Goal: Task Accomplishment & Management: Manage account settings

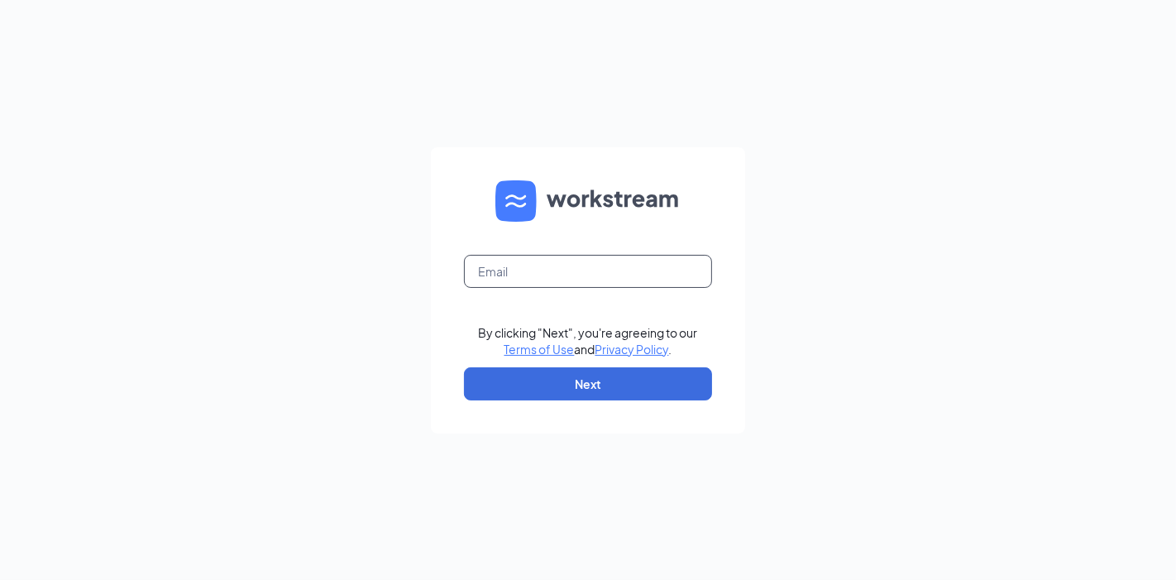
click at [595, 263] on input "text" at bounding box center [588, 271] width 248 height 33
type input "sebastian.bunster@cfafranchisee.com"
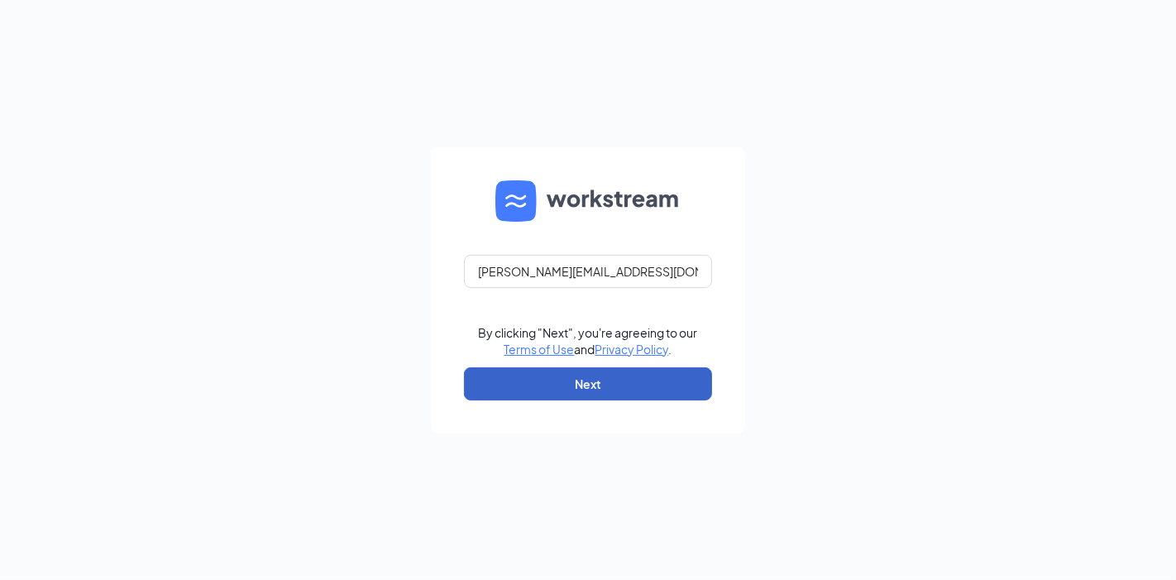
click at [635, 394] on button "Next" at bounding box center [588, 383] width 248 height 33
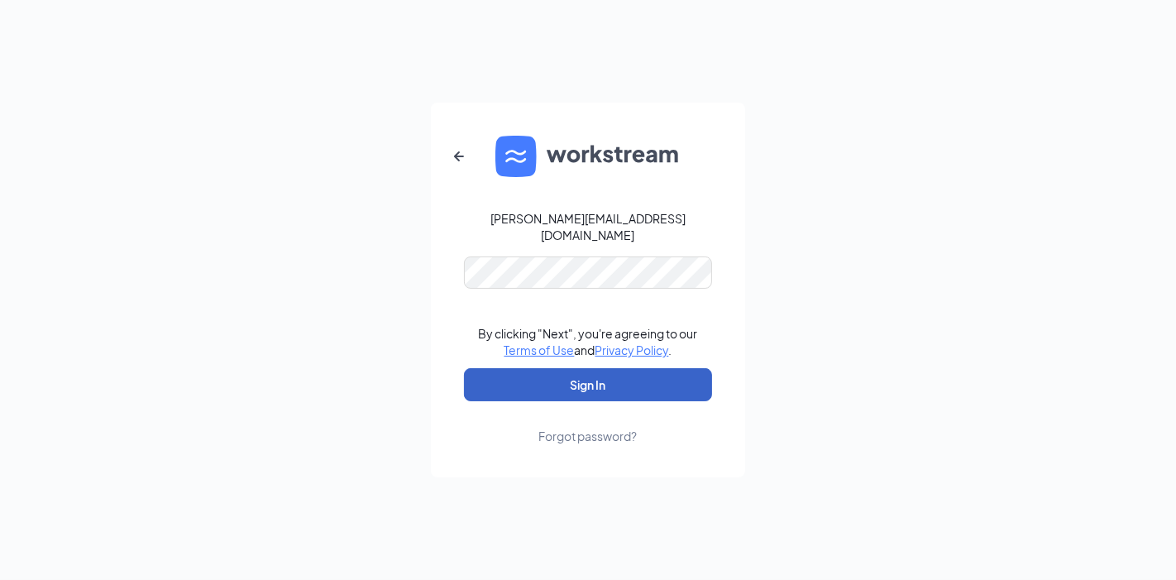
click at [634, 385] on button "Sign In" at bounding box center [588, 384] width 248 height 33
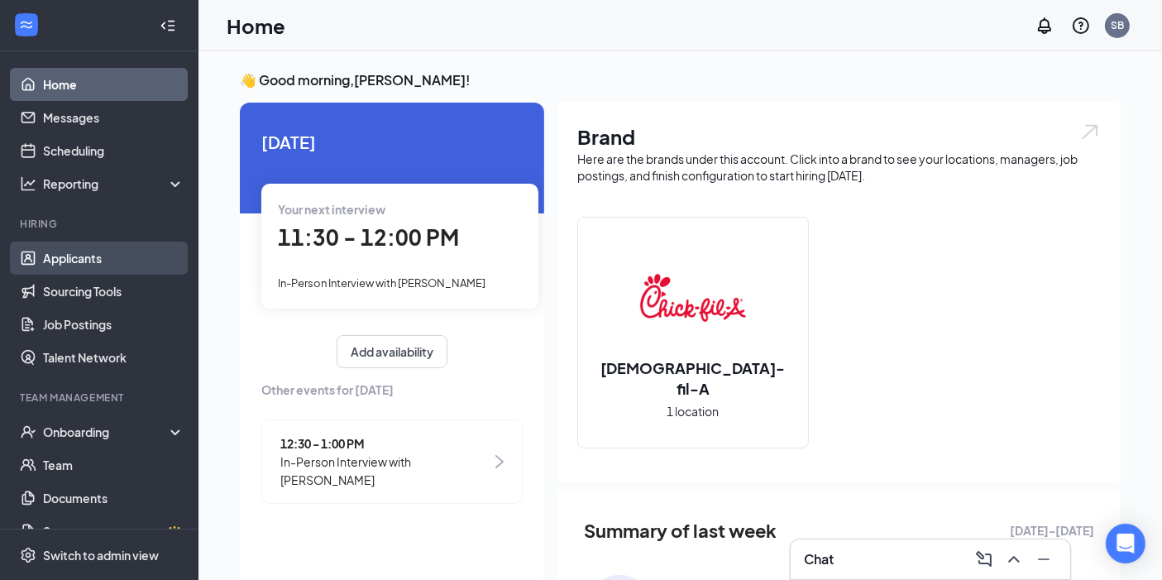
click at [92, 261] on link "Applicants" at bounding box center [113, 257] width 141 height 33
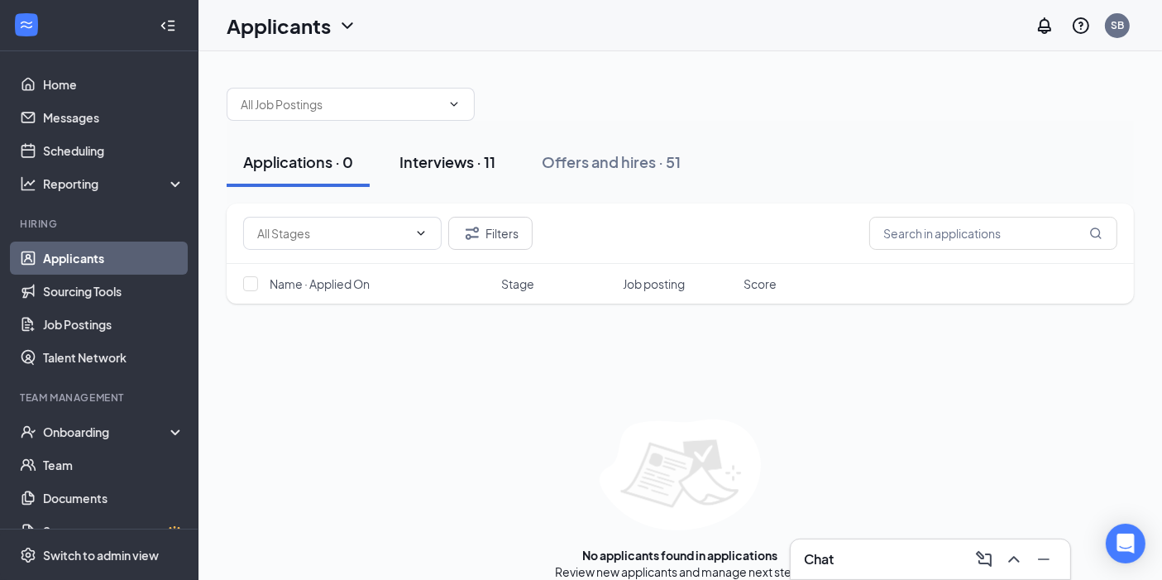
click at [455, 160] on div "Interviews · 11" at bounding box center [447, 161] width 96 height 21
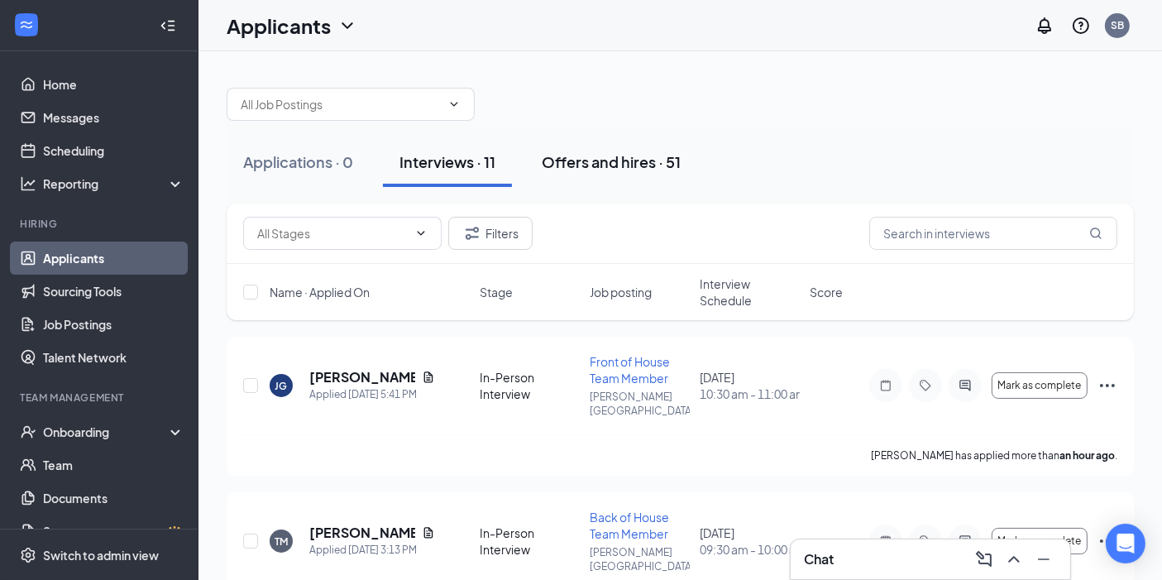
click at [610, 166] on div "Offers and hires · 51" at bounding box center [611, 161] width 139 height 21
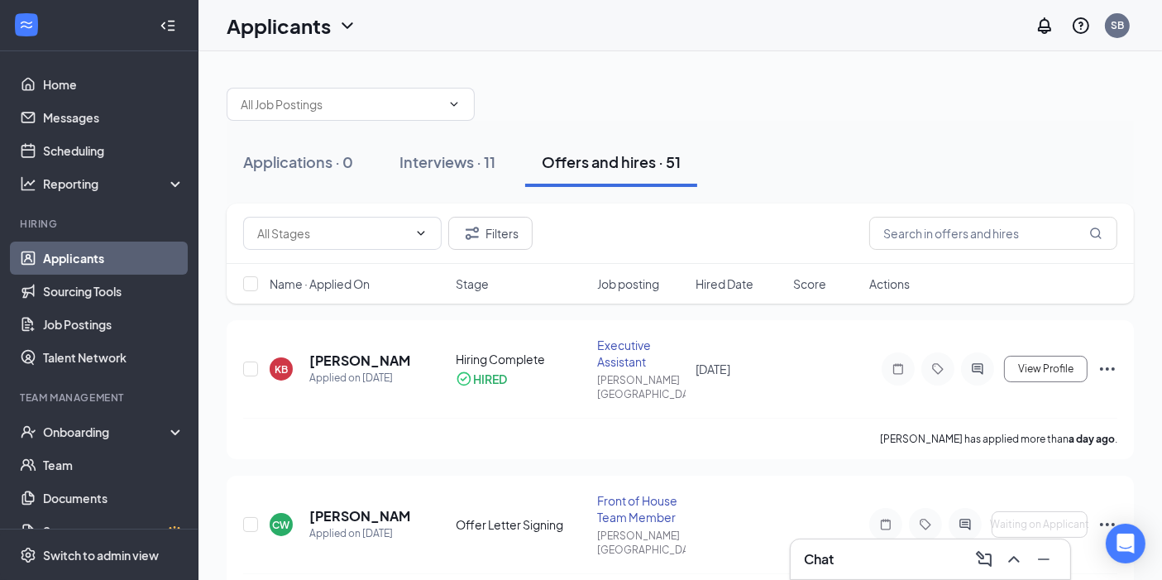
drag, startPoint x: 474, startPoint y: 159, endPoint x: 656, endPoint y: 271, distance: 213.9
click at [116, 433] on div "Onboarding" at bounding box center [106, 431] width 127 height 17
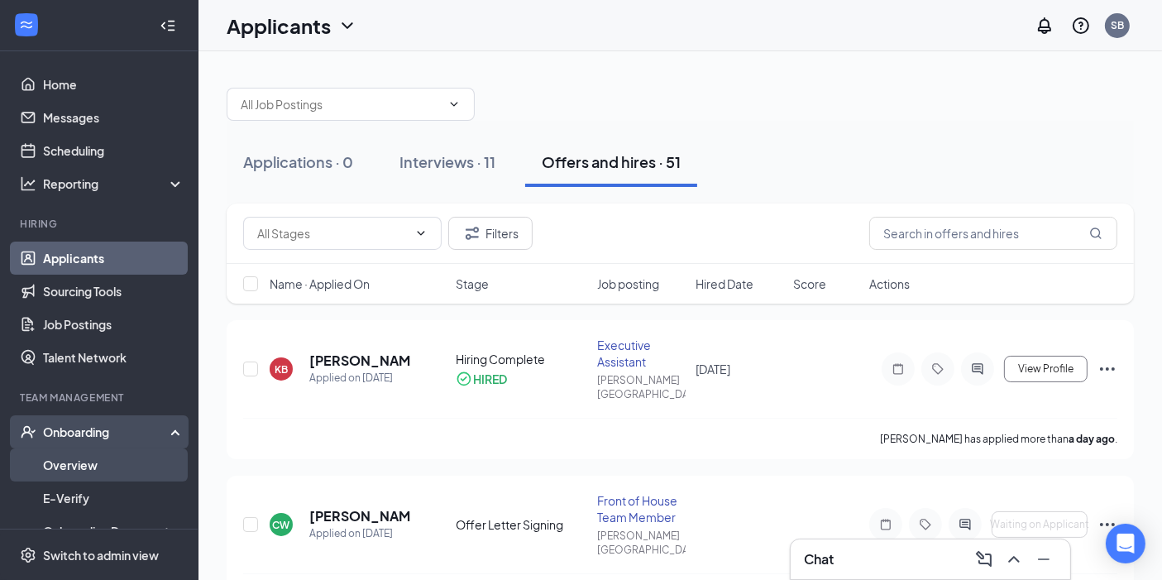
click at [95, 461] on link "Overview" at bounding box center [113, 464] width 141 height 33
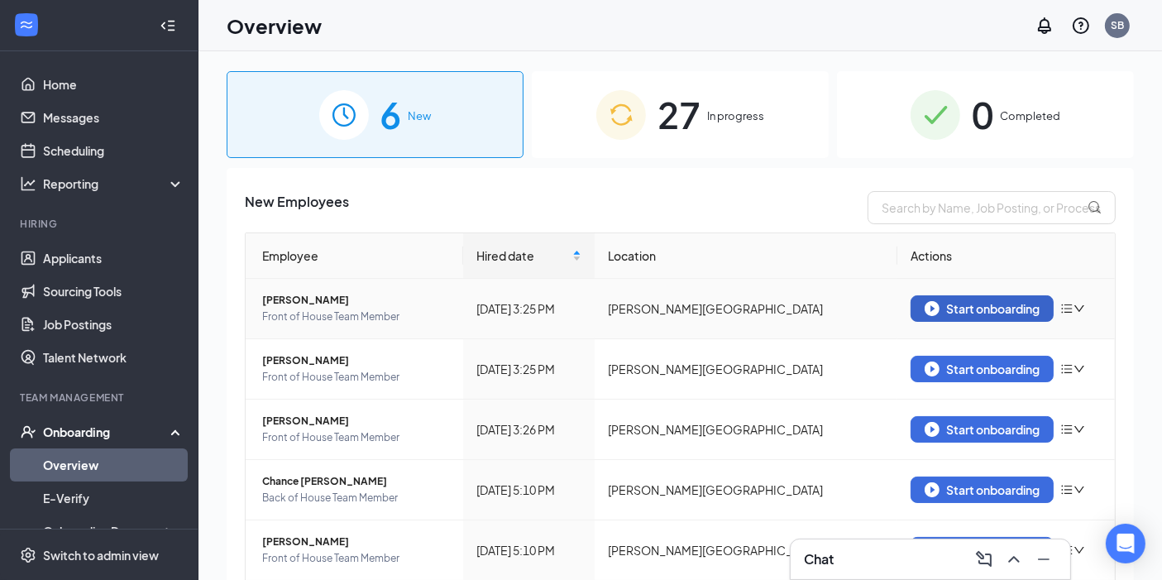
click at [978, 304] on div "Start onboarding" at bounding box center [982, 308] width 115 height 15
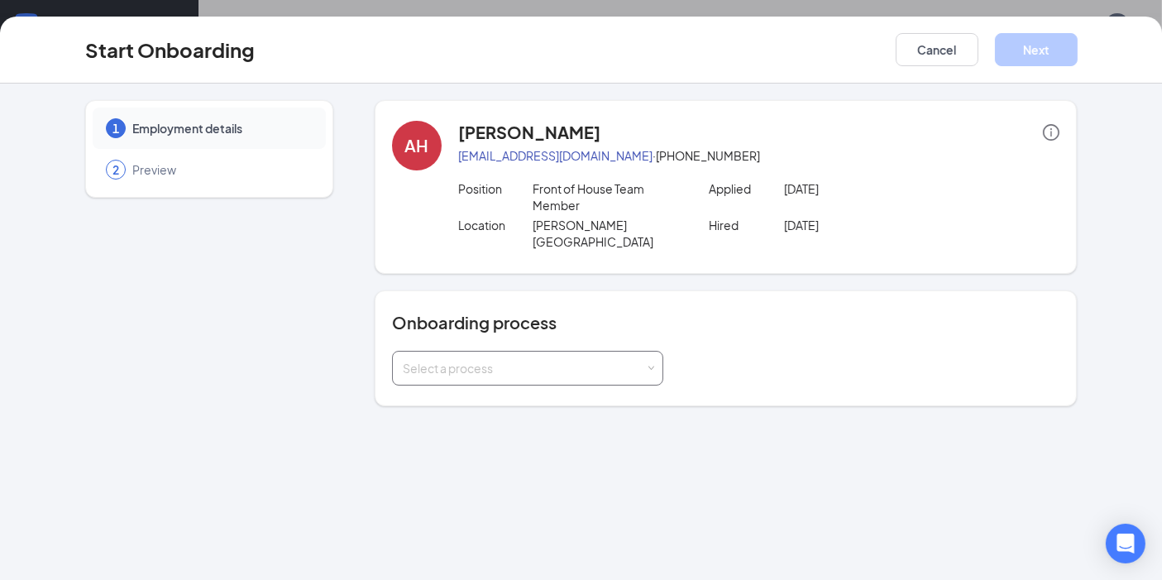
click at [543, 360] on div "Select a process" at bounding box center [524, 368] width 242 height 17
click at [877, 290] on div "Onboarding process Select a process" at bounding box center [726, 348] width 703 height 116
click at [938, 31] on div "Start Onboarding Cancel Next" at bounding box center [581, 50] width 1162 height 67
click at [926, 39] on button "Cancel" at bounding box center [937, 49] width 83 height 33
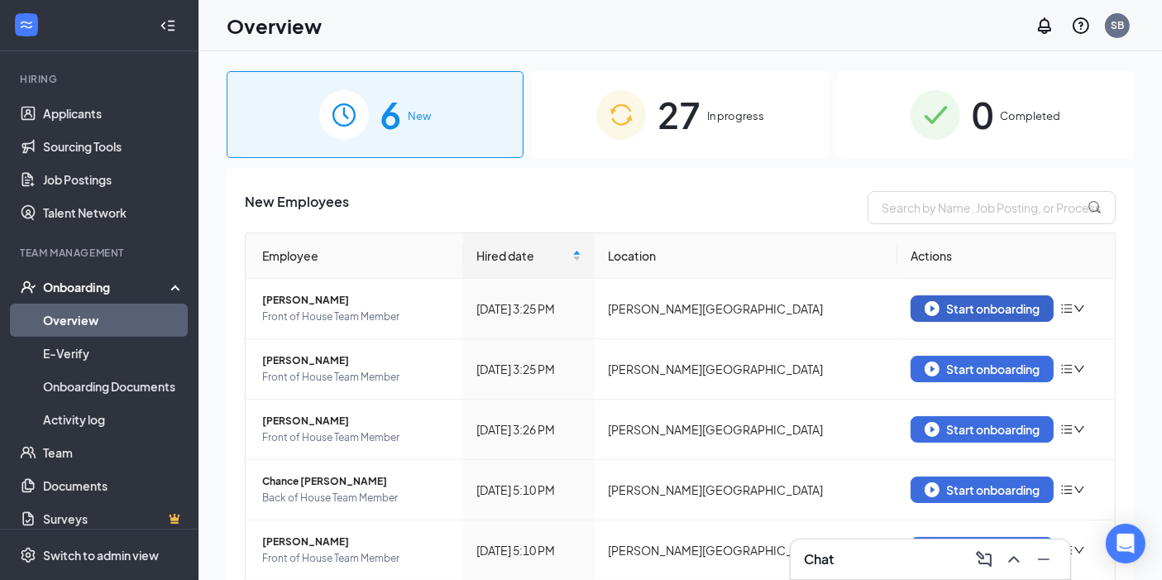
scroll to position [146, 0]
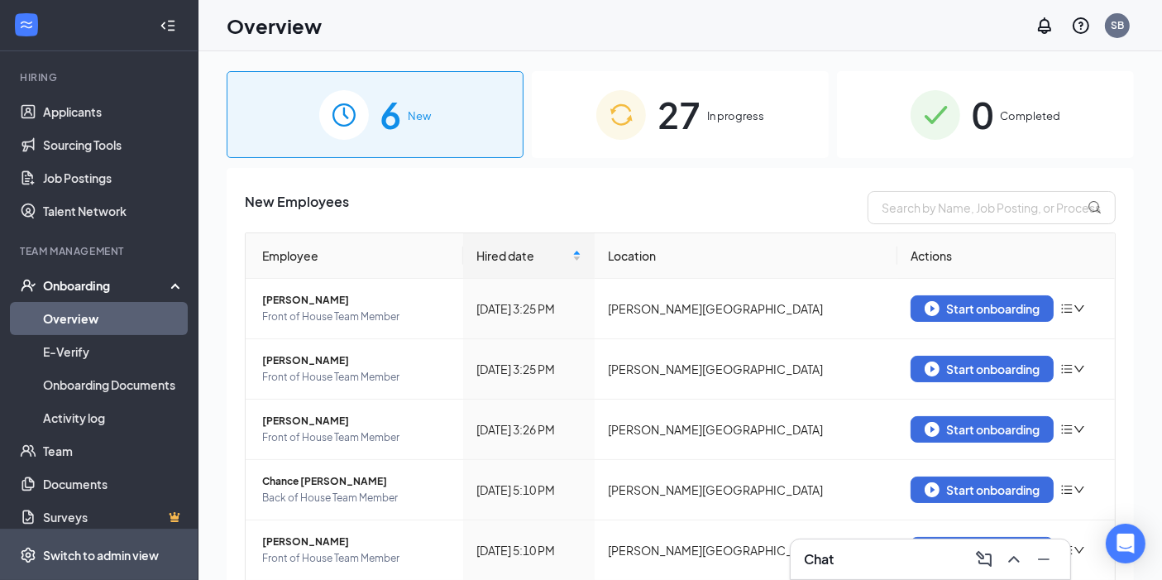
click at [70, 549] on div "Switch to admin view" at bounding box center [101, 555] width 116 height 17
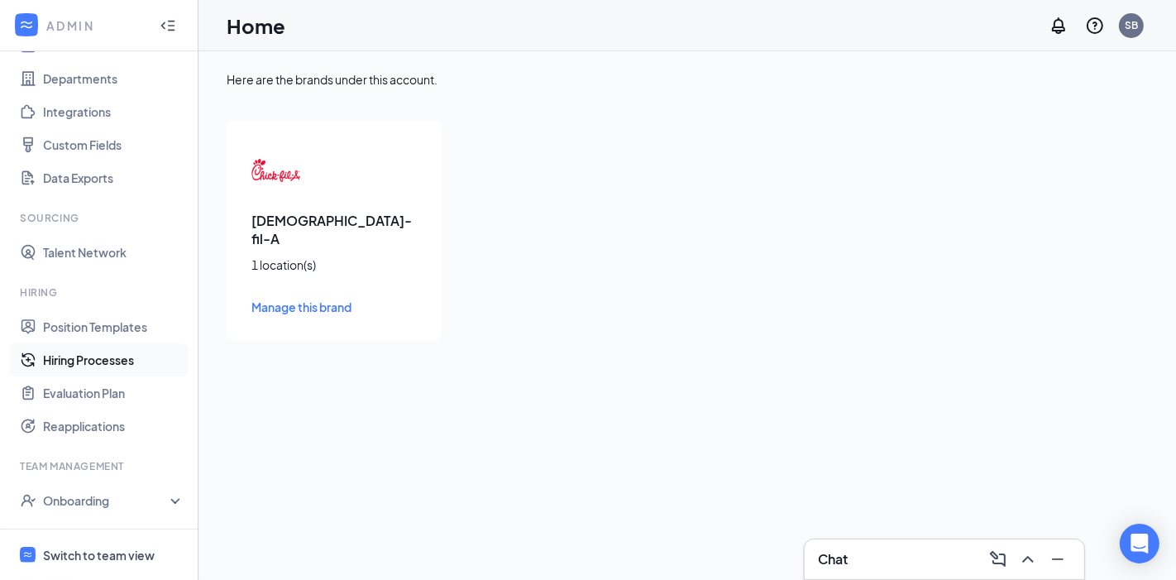
click at [107, 356] on link "Hiring Processes" at bounding box center [113, 359] width 141 height 33
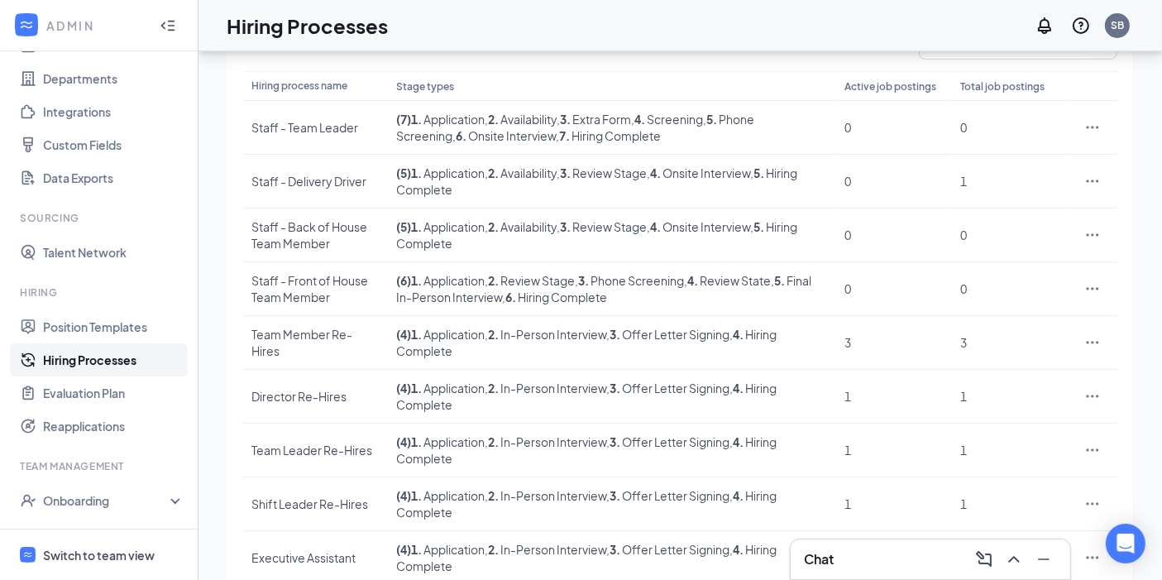
scroll to position [198, 0]
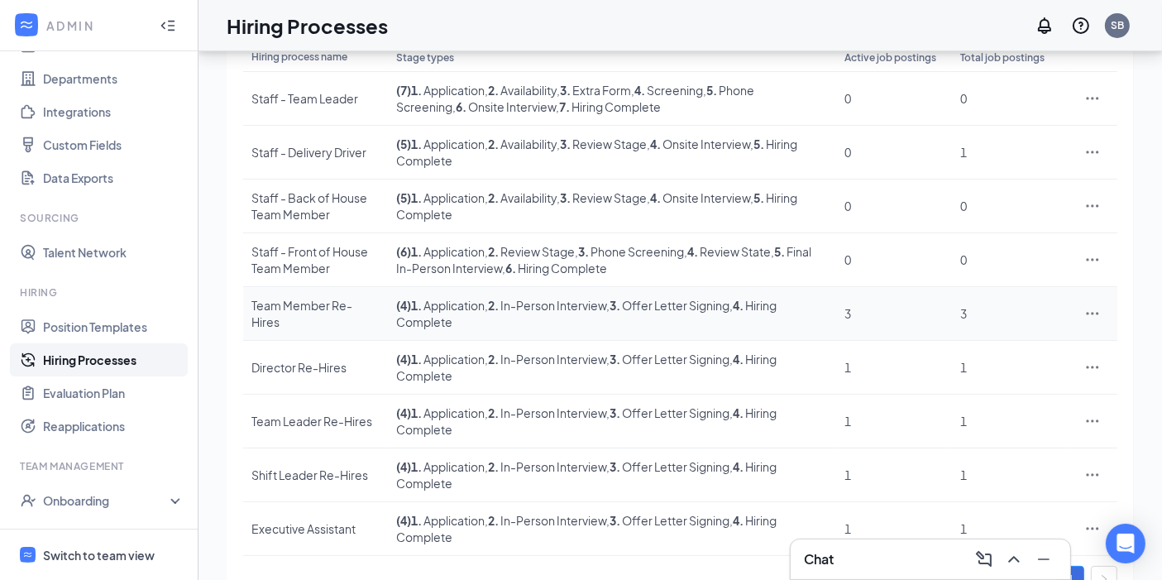
click at [533, 311] on td "( 4 ) 1 . Application , 2 . In-Person Interview , 3 . Offer Letter Signing , 4 …" at bounding box center [612, 314] width 448 height 54
click at [335, 313] on div "Team Member Re-Hires" at bounding box center [315, 313] width 128 height 33
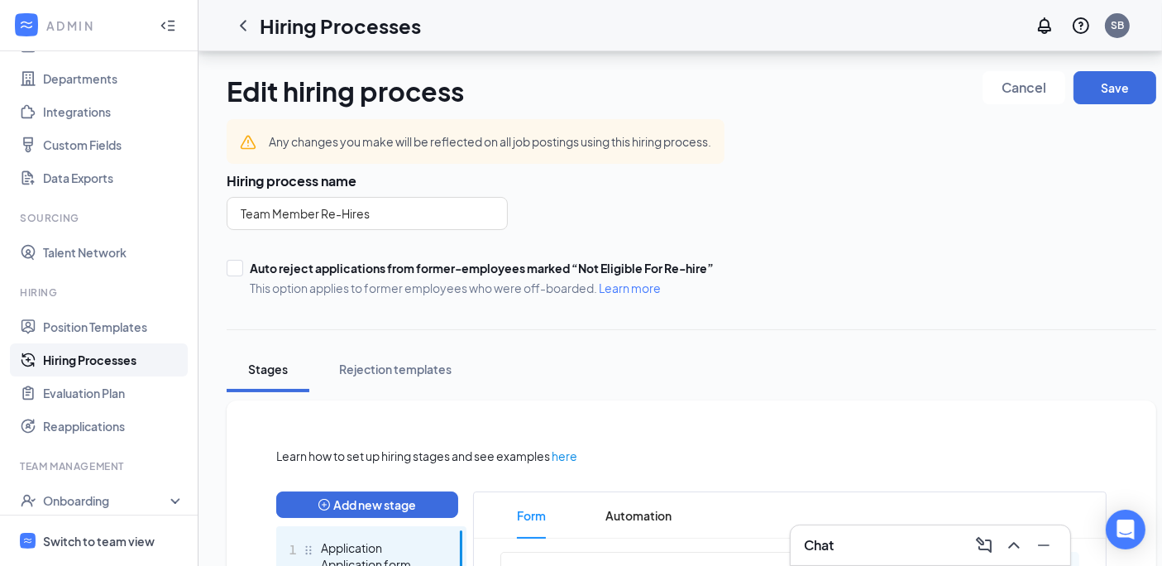
scroll to position [684, 0]
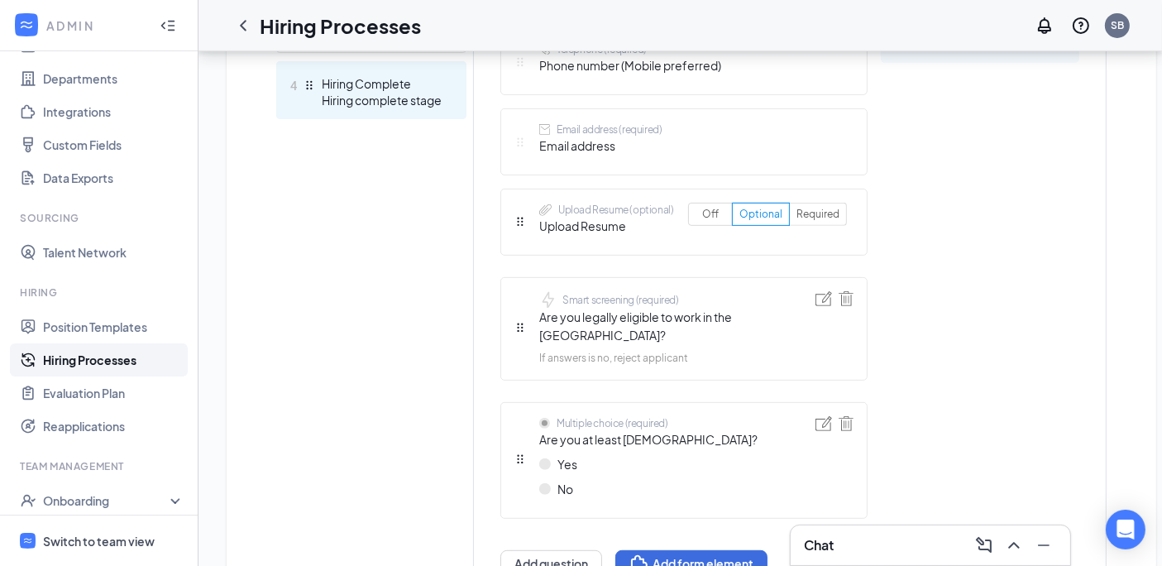
click at [367, 93] on div "Hiring complete stage" at bounding box center [382, 100] width 121 height 17
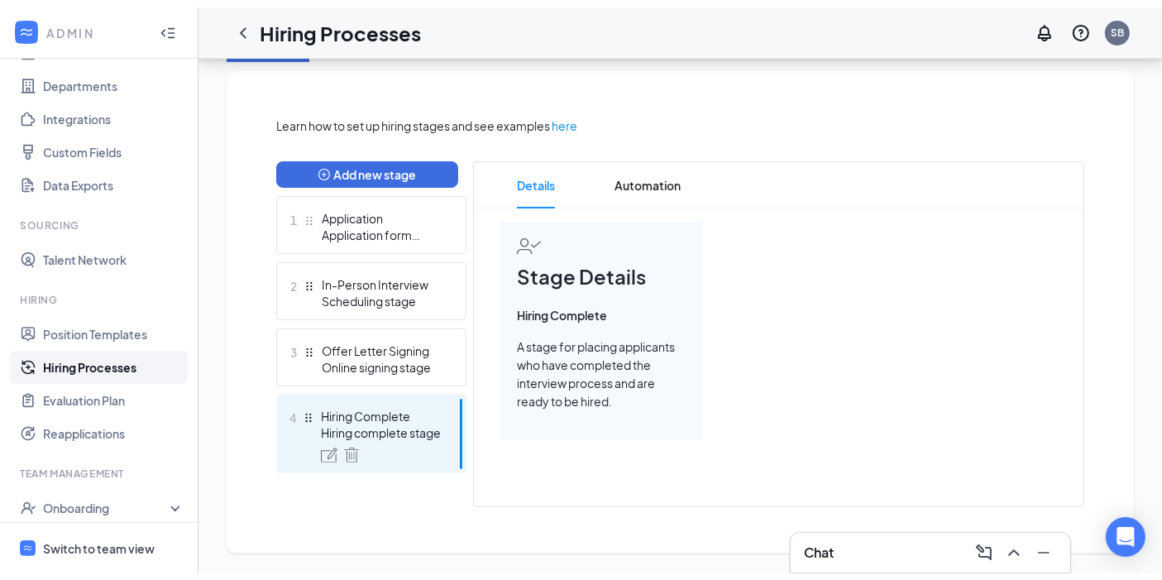
scroll to position [322, 0]
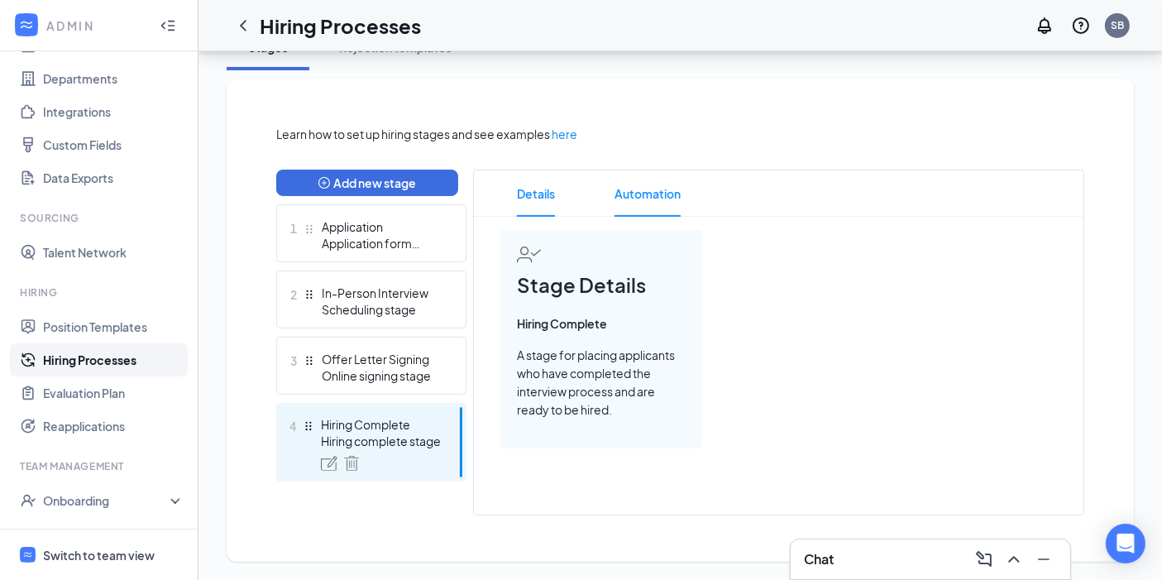
click at [648, 181] on span "Automation" at bounding box center [647, 193] width 66 height 46
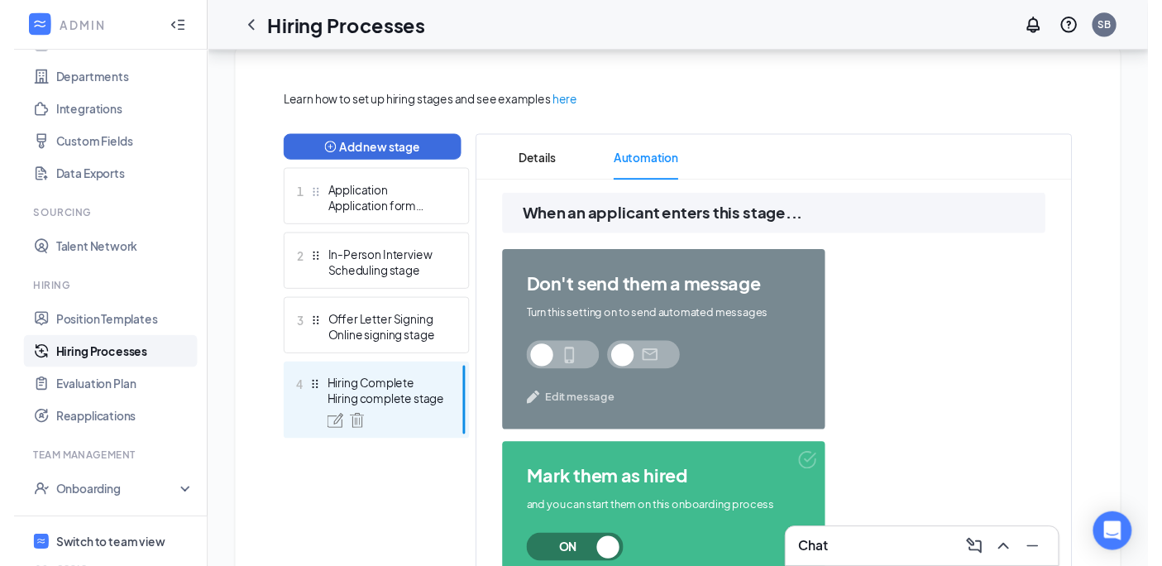
scroll to position [334, 0]
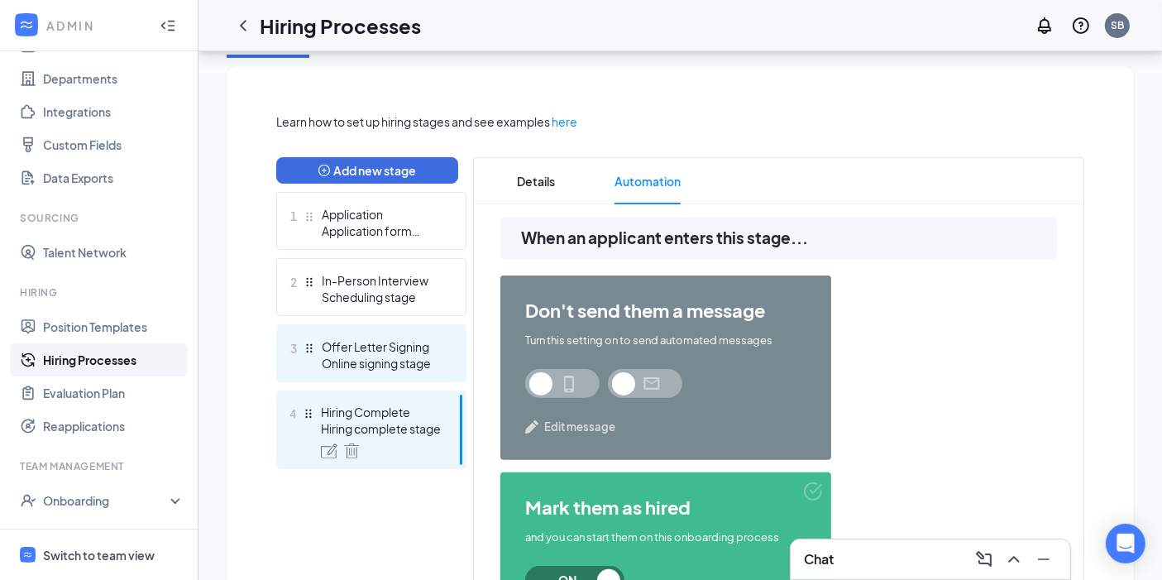
click at [356, 351] on div "Offer Letter Signing" at bounding box center [382, 346] width 121 height 17
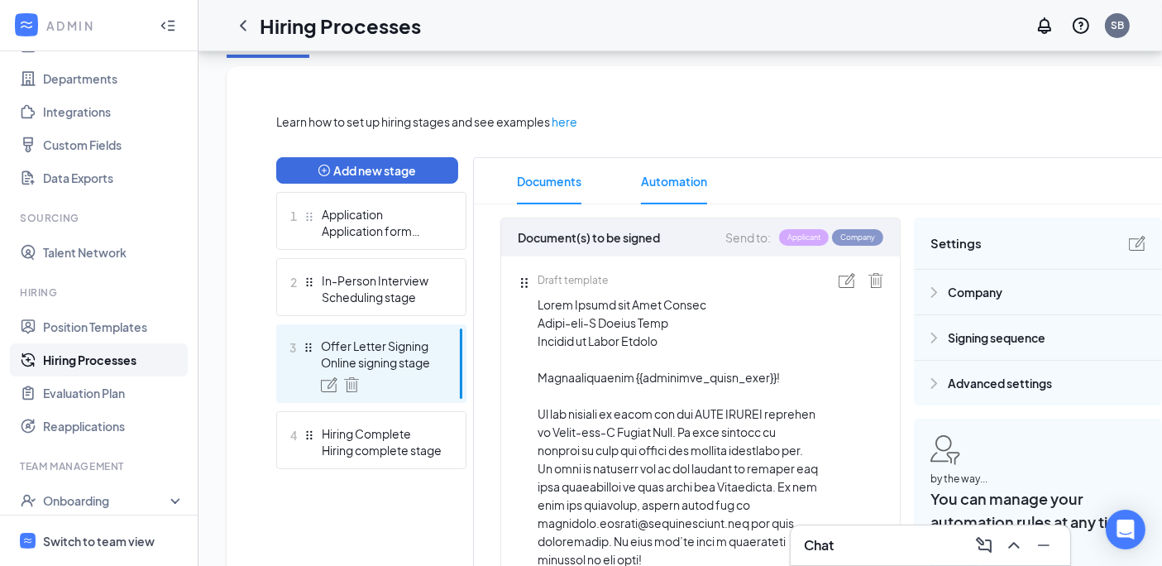
click at [678, 180] on span "Automation" at bounding box center [674, 181] width 66 height 46
